Goal: Register for event/course

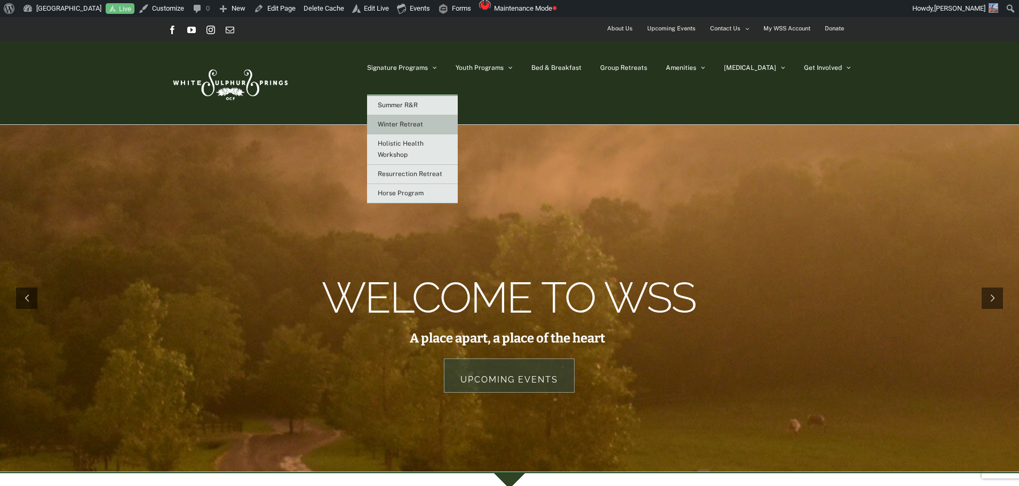
click at [423, 122] on span "Winter Retreat" at bounding box center [400, 124] width 45 height 7
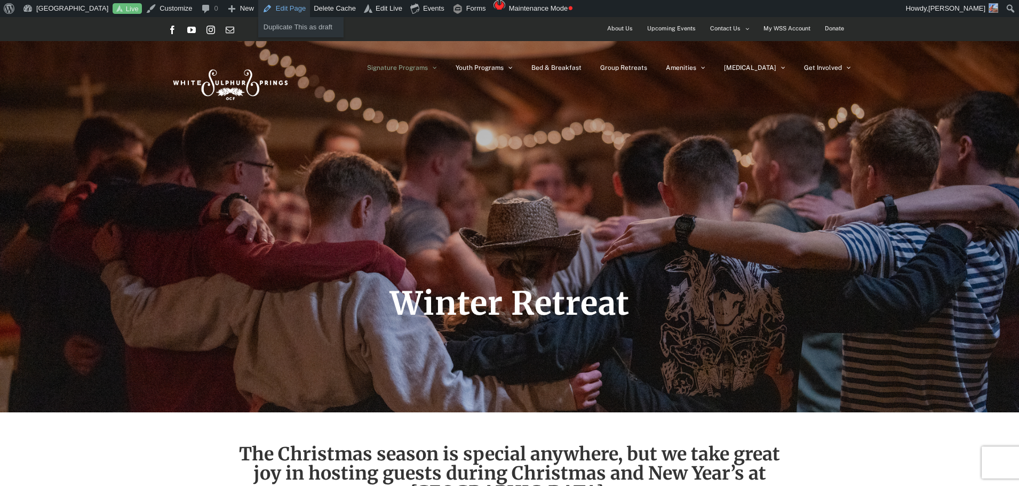
click at [274, 4] on link "Edit Page" at bounding box center [284, 8] width 52 height 17
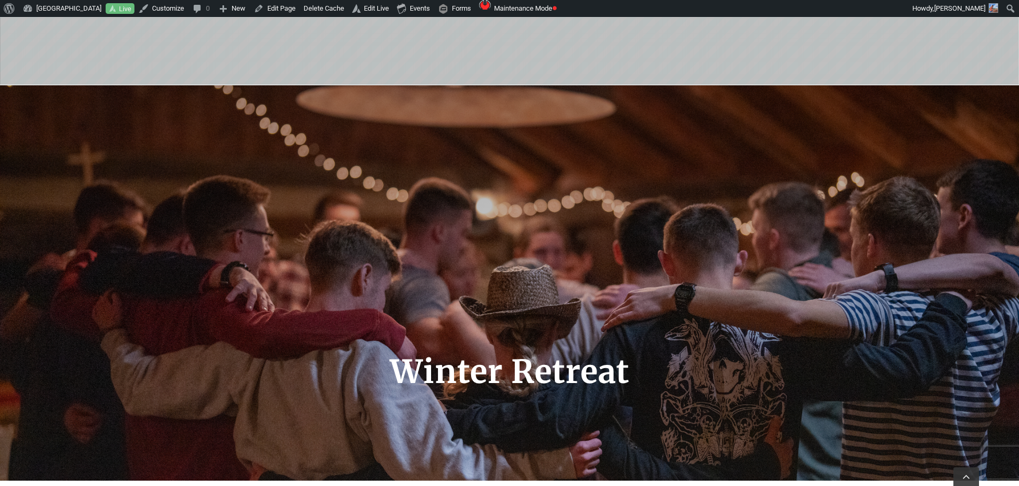
scroll to position [213, 0]
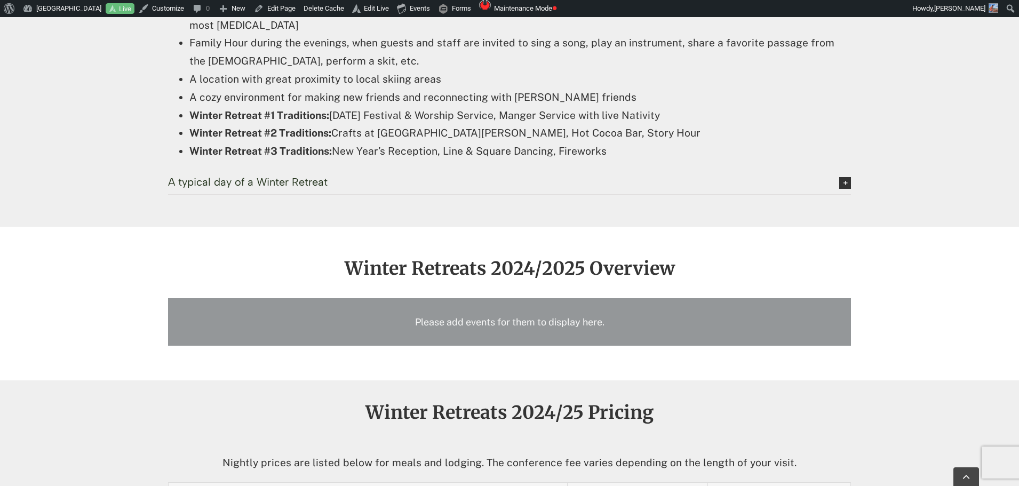
scroll to position [853, 0]
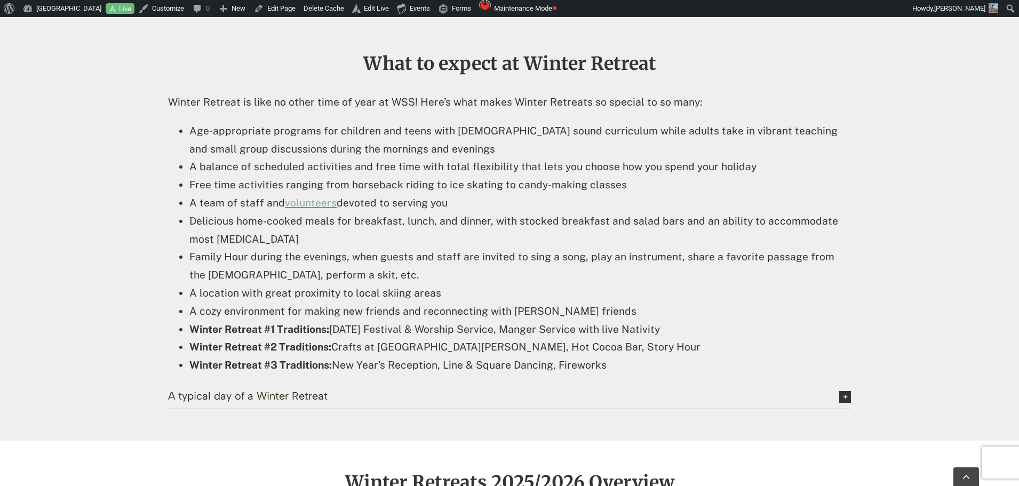
scroll to position [533, 0]
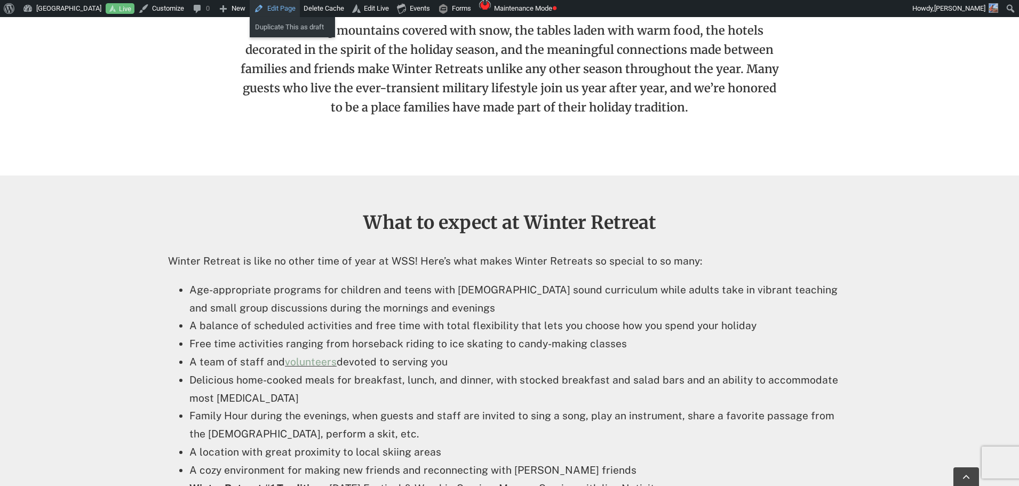
click at [271, 9] on link "Edit Page" at bounding box center [275, 8] width 50 height 17
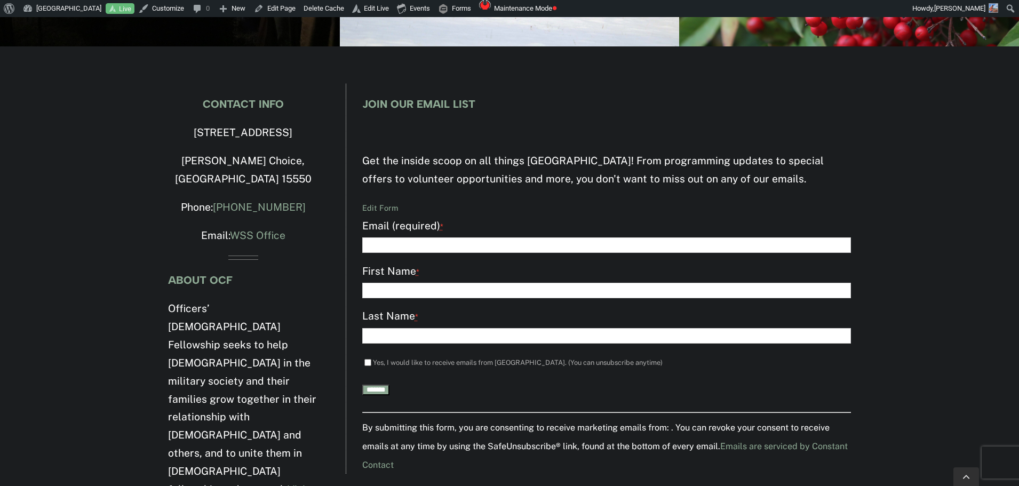
scroll to position [2024, 0]
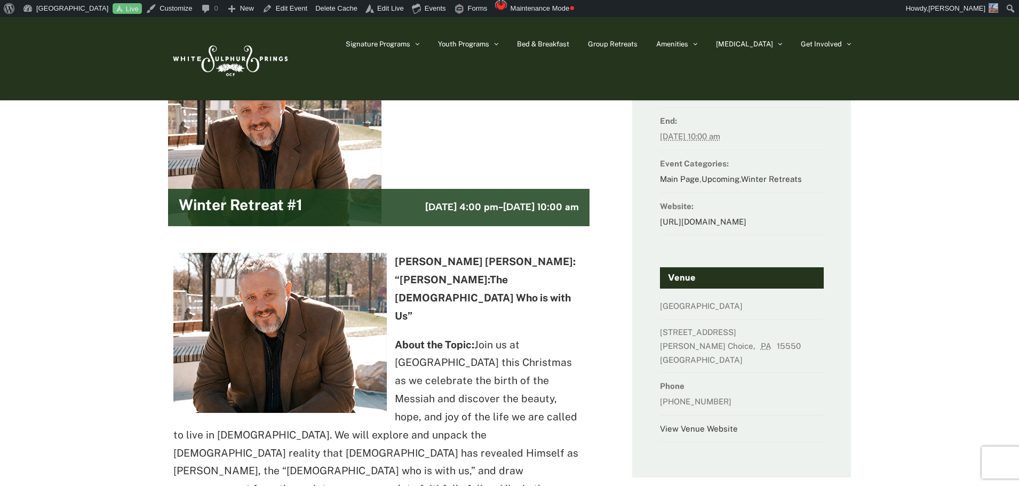
scroll to position [53, 0]
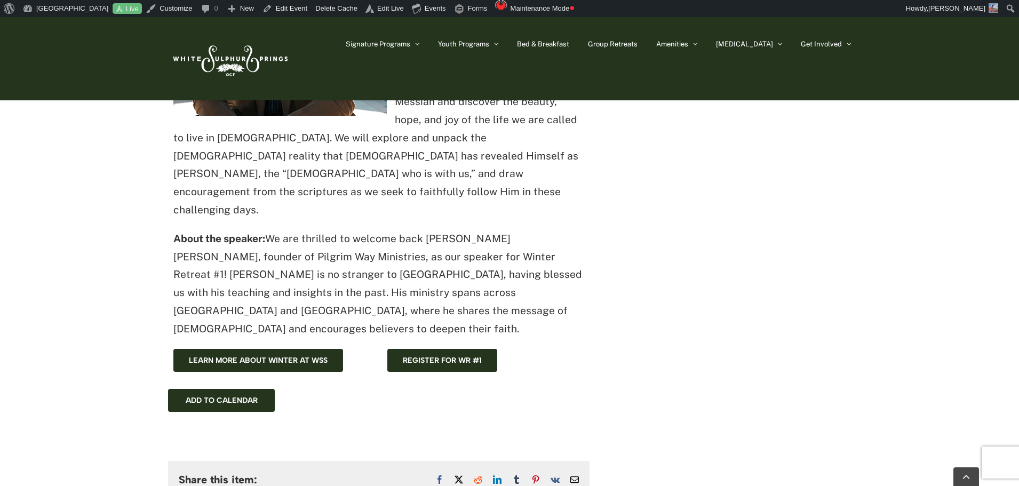
scroll to position [480, 0]
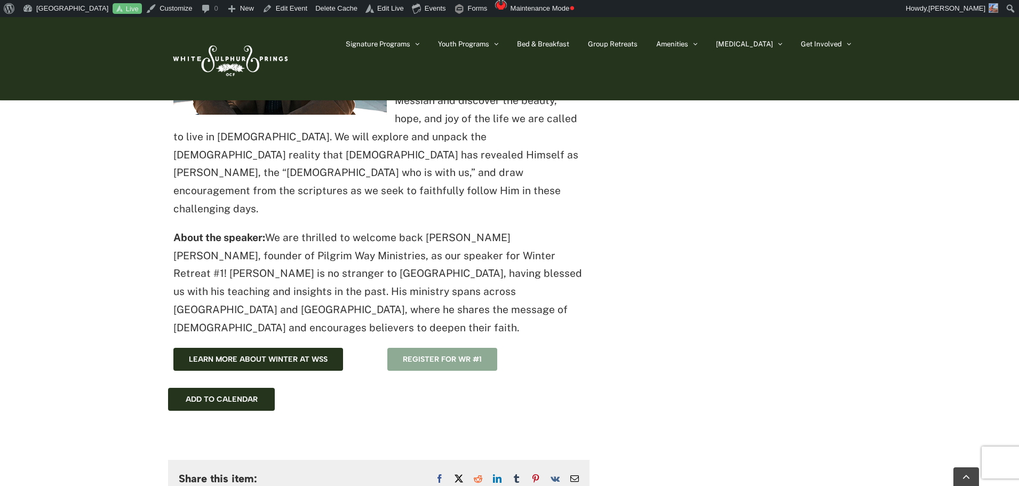
click at [422, 355] on span "Register for WR #1" at bounding box center [442, 359] width 79 height 9
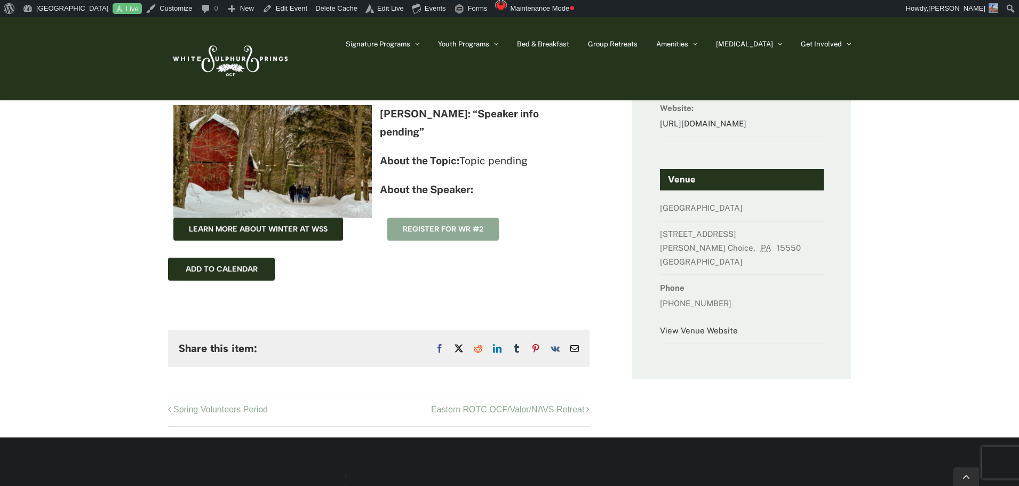
scroll to position [160, 0]
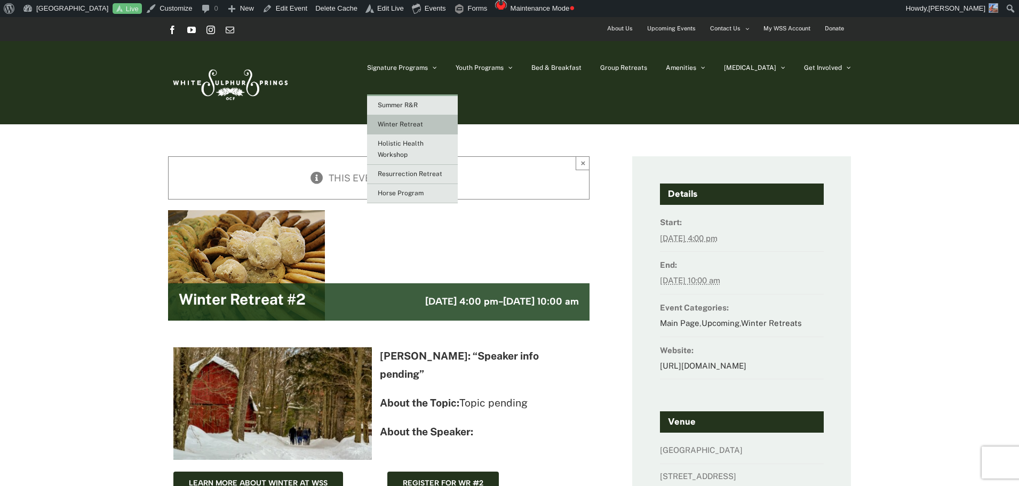
click at [423, 124] on span "Winter Retreat" at bounding box center [400, 124] width 45 height 7
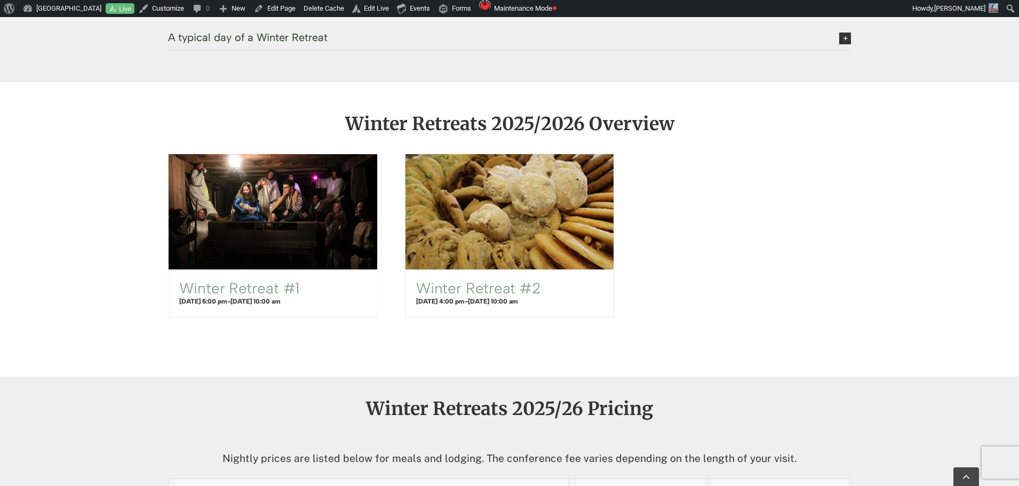
scroll to position [1067, 0]
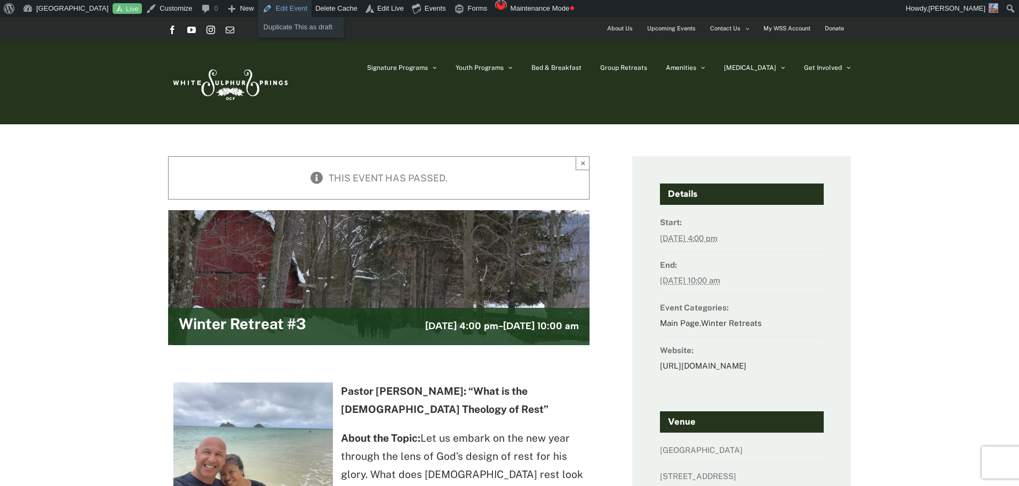
click at [297, 6] on link "Edit Event" at bounding box center [284, 8] width 53 height 17
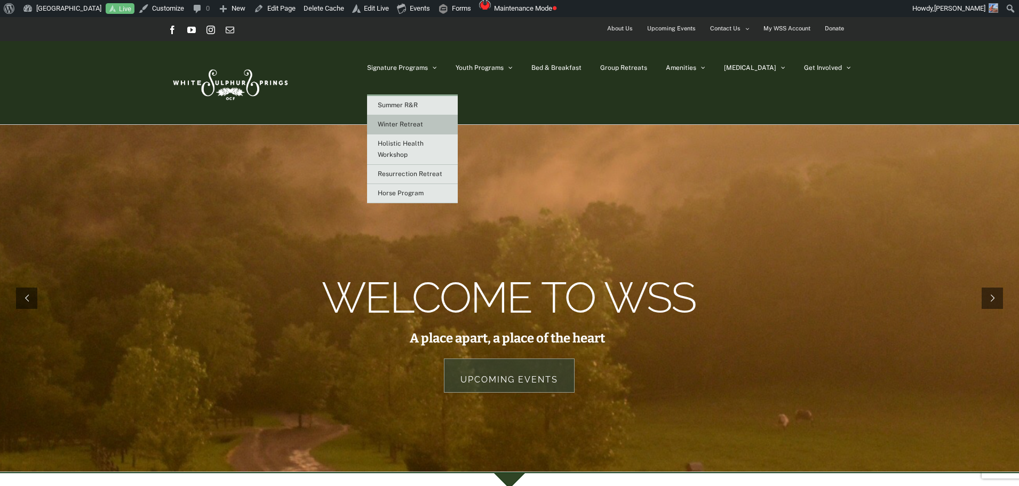
click at [441, 119] on link "Winter Retreat" at bounding box center [412, 124] width 91 height 19
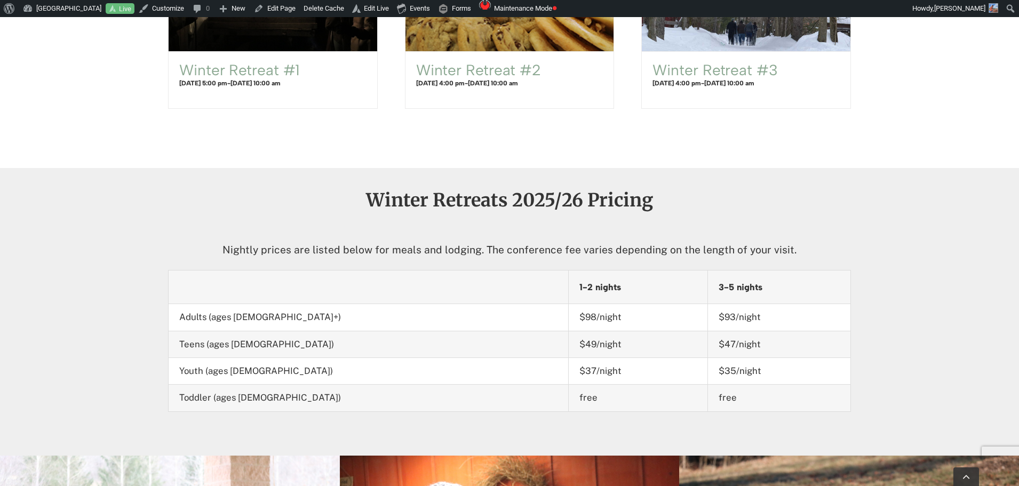
scroll to position [1120, 0]
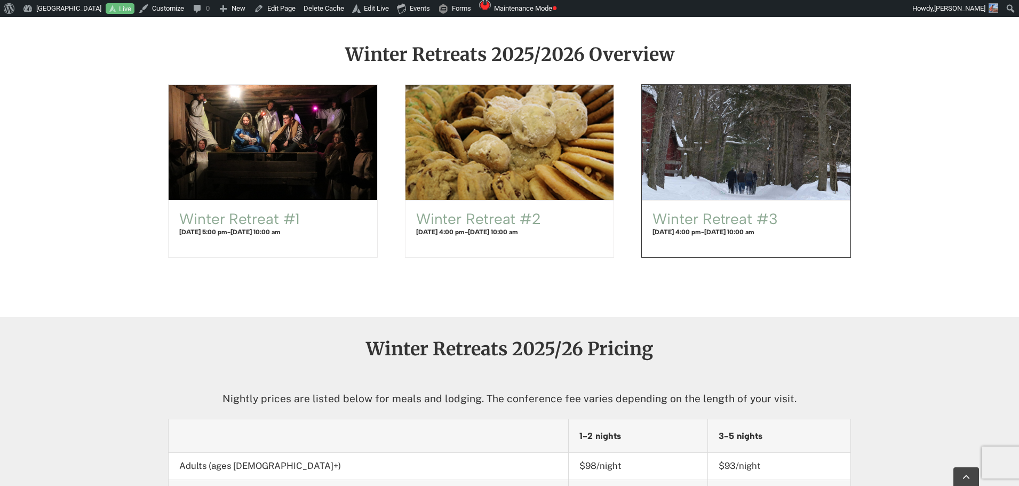
click at [774, 207] on div "Winter Retreat #3 December 30, 2025 @ 4:00 pm - January 2, 2026 @ 10:00 am" at bounding box center [746, 229] width 209 height 57
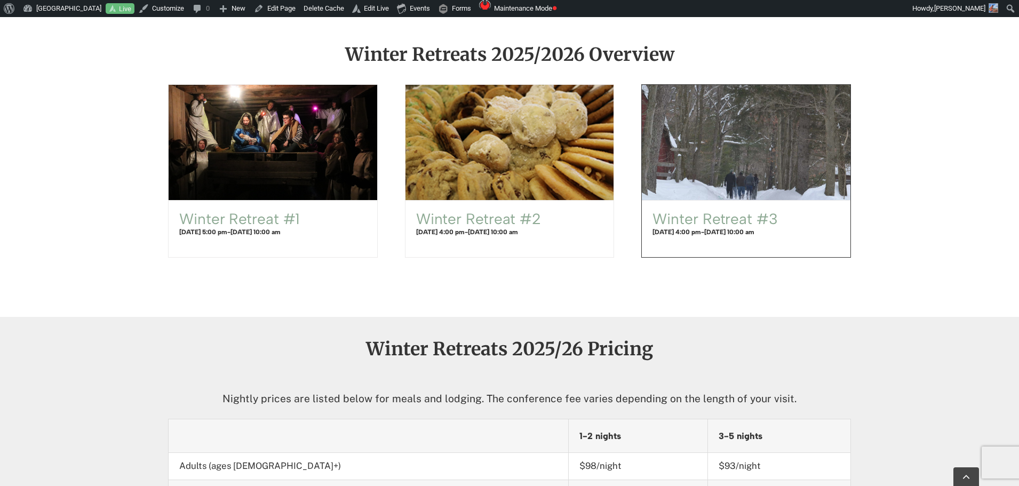
click at [761, 188] on span "Winter Retreat #3" at bounding box center [745, 142] width 229 height 127
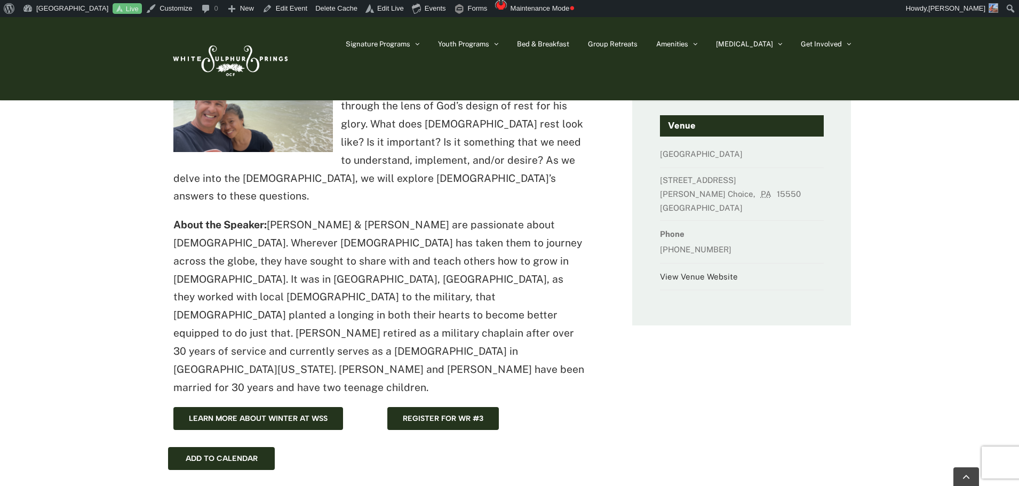
scroll to position [213, 0]
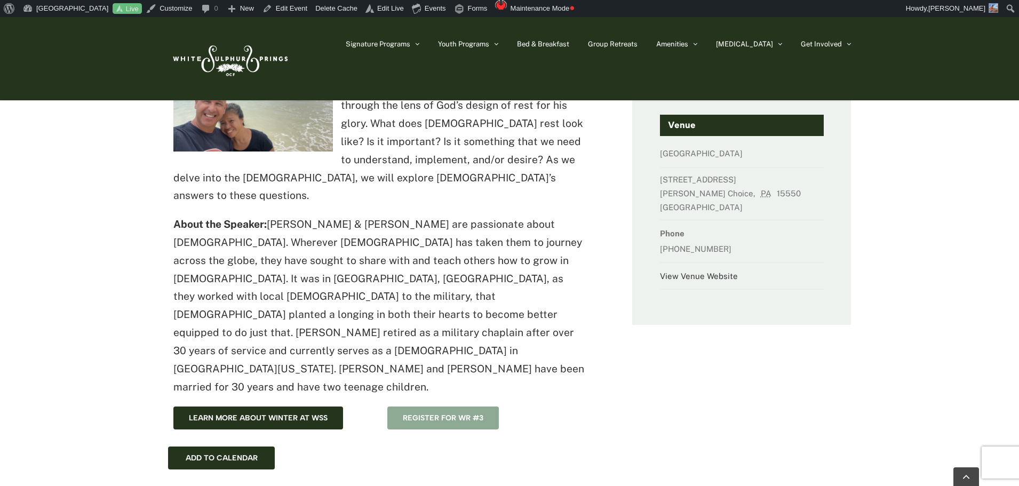
click at [457, 413] on span "Register for WR #3" at bounding box center [443, 417] width 81 height 9
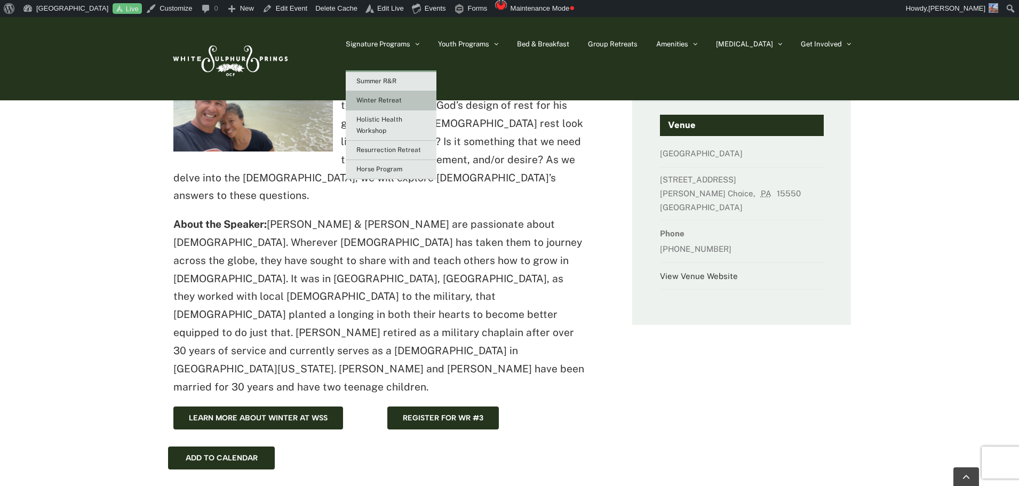
click at [402, 99] on span "Winter Retreat" at bounding box center [378, 100] width 45 height 7
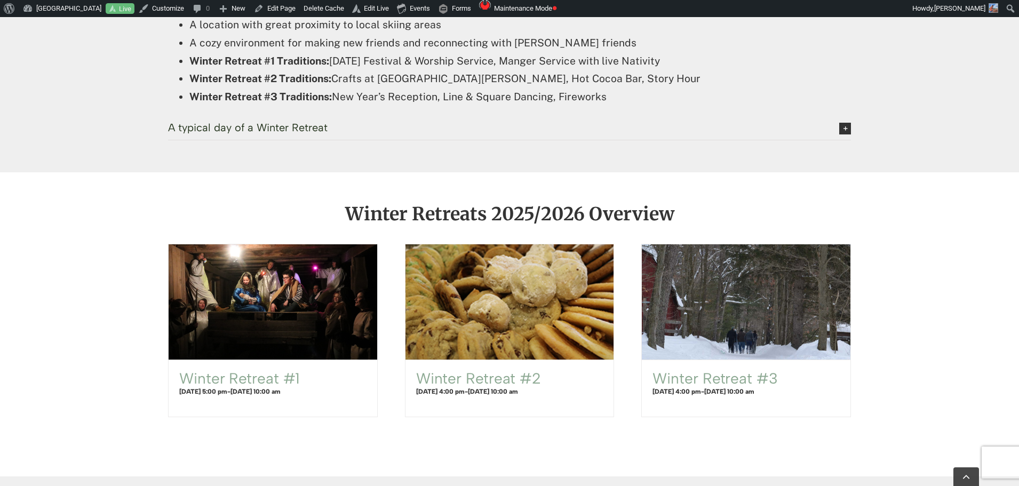
scroll to position [1067, 0]
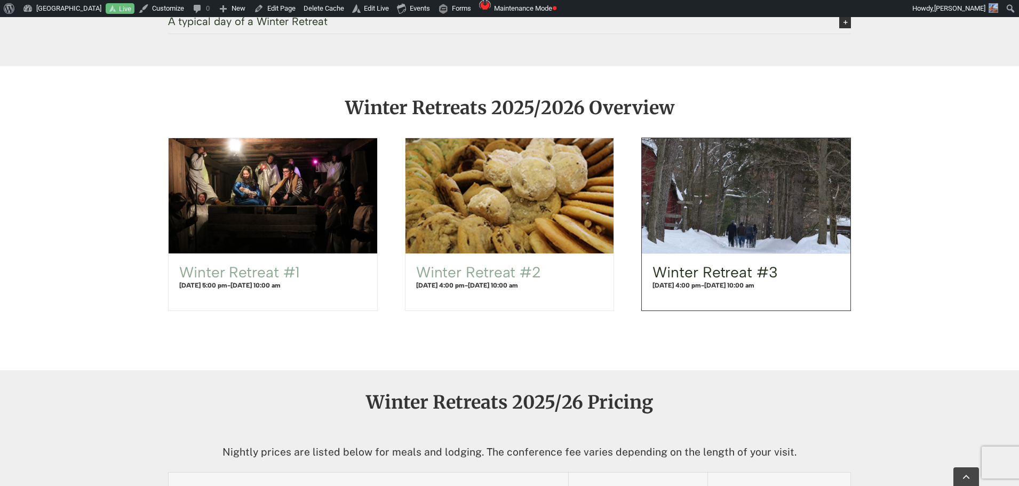
click at [713, 271] on link "Winter Retreat #3" at bounding box center [714, 272] width 125 height 18
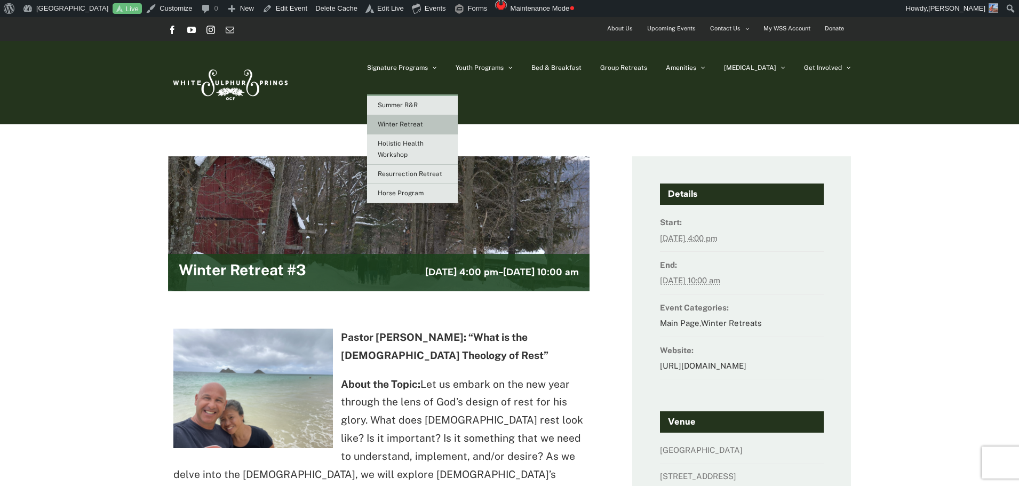
click at [449, 119] on link "Winter Retreat" at bounding box center [412, 124] width 91 height 19
